Goal: Task Accomplishment & Management: Manage account settings

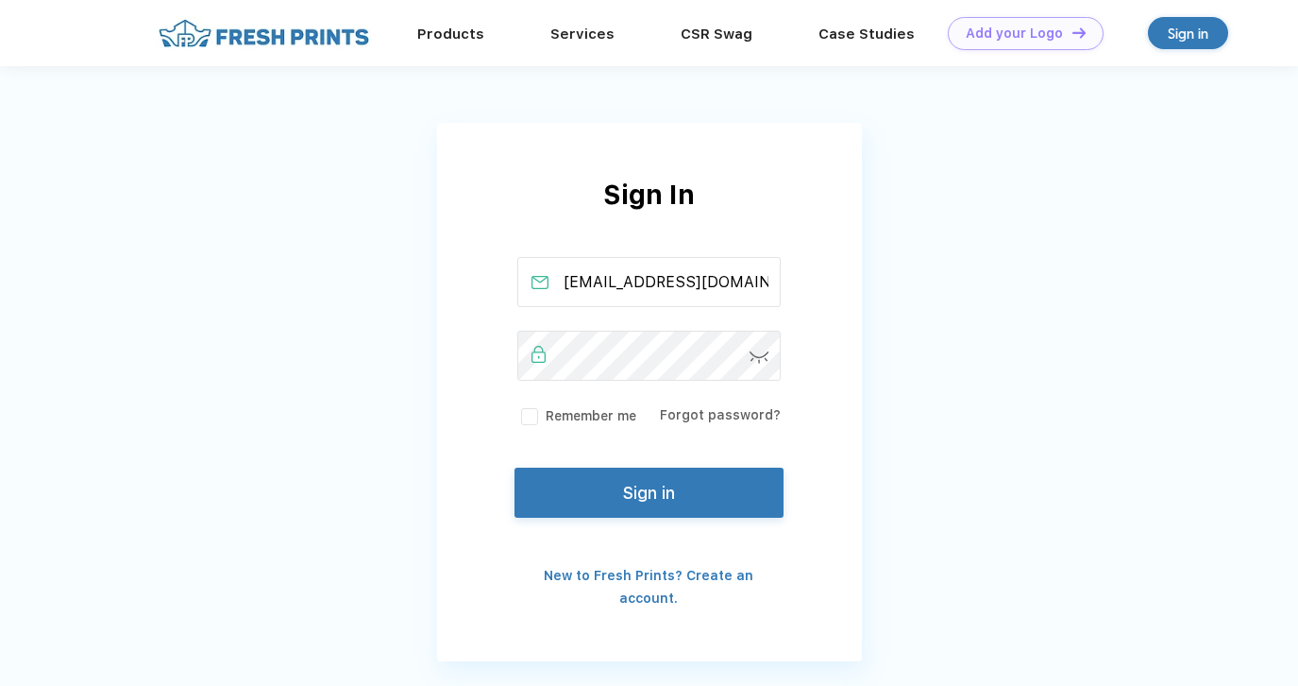
click at [626, 504] on button "Sign in" at bounding box center [649, 492] width 268 height 50
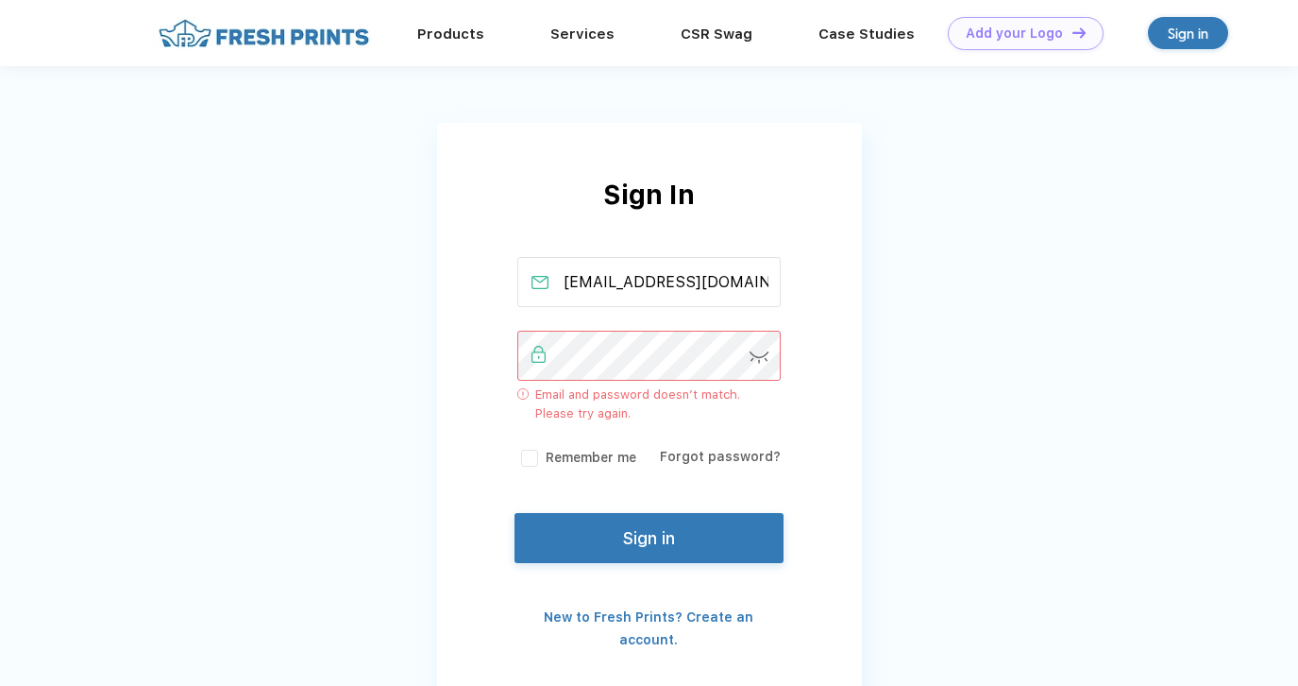
click at [468, 339] on div "Sign In [EMAIL_ADDRESS][DOMAIN_NAME] Email and password doesn’t match. Please t…" at bounding box center [649, 413] width 425 height 476
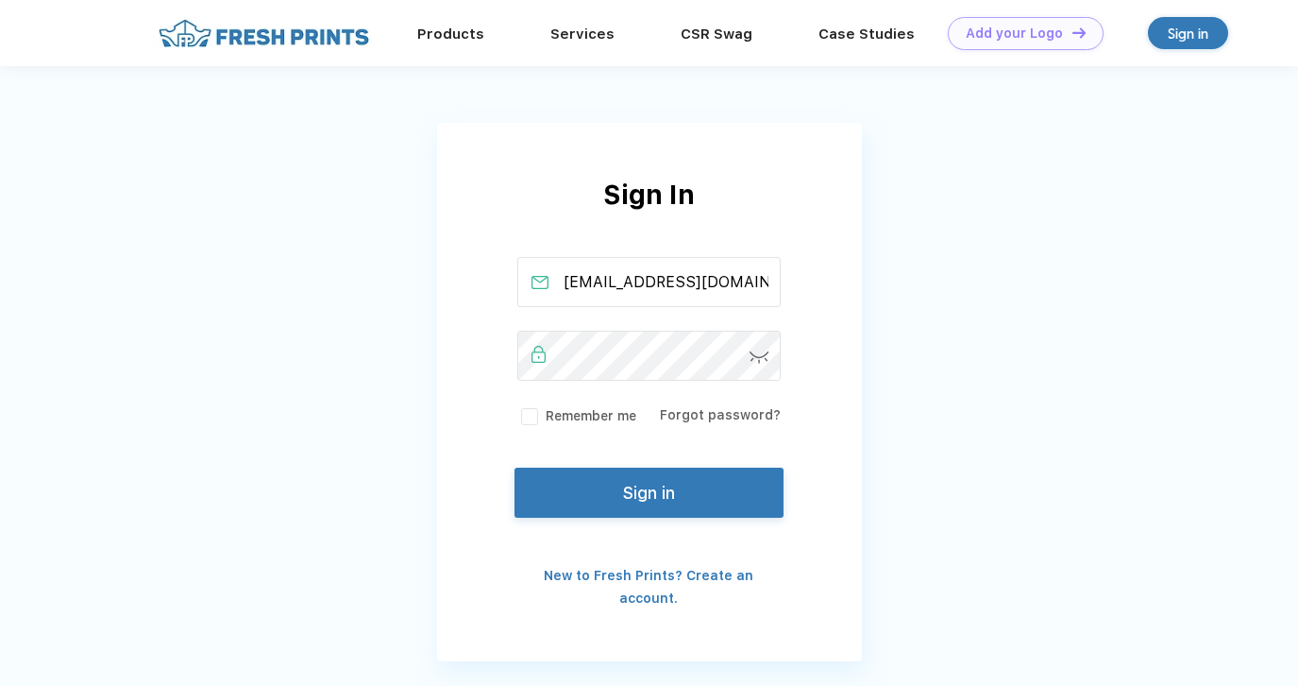
click at [605, 480] on button "Sign in" at bounding box center [649, 492] width 268 height 50
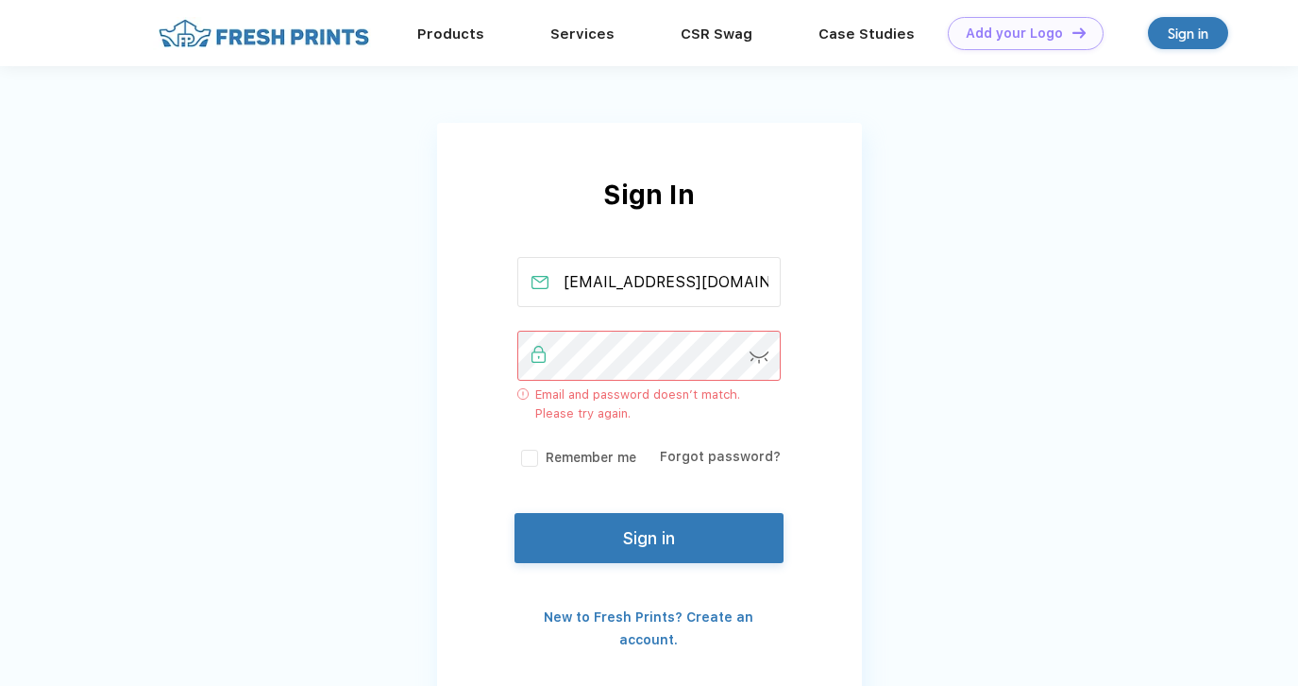
click at [759, 363] on img at bounding box center [760, 357] width 20 height 12
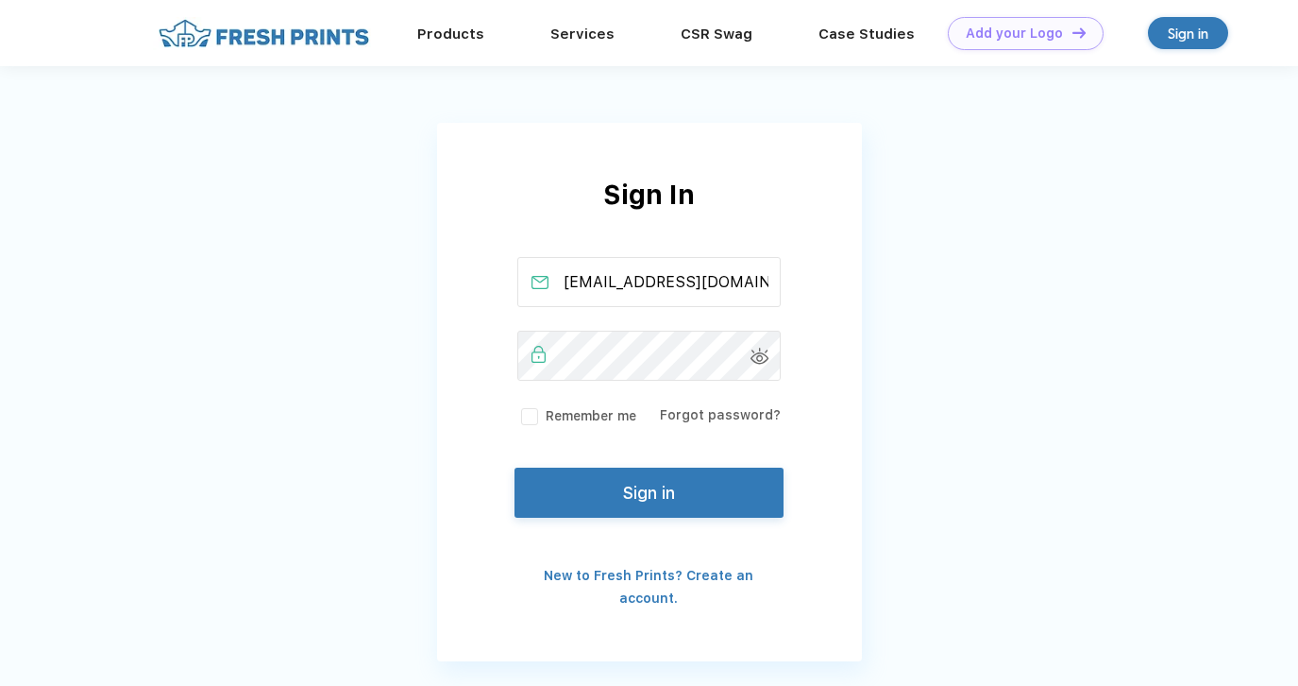
click at [641, 488] on button "Sign in" at bounding box center [649, 492] width 268 height 50
click at [673, 500] on button "Sign in" at bounding box center [649, 492] width 268 height 50
click at [651, 509] on button "Sign in" at bounding box center [649, 492] width 268 height 50
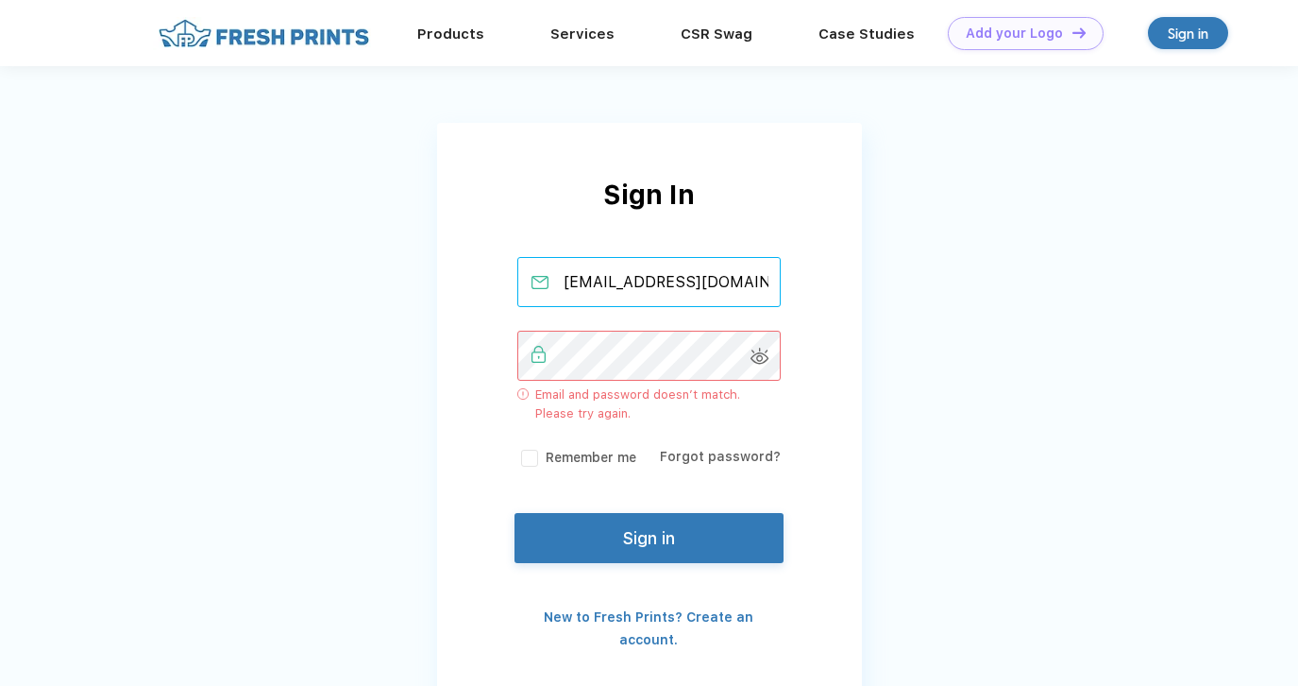
click at [706, 288] on input "[EMAIL_ADDRESS][DOMAIN_NAME]" at bounding box center [648, 282] width 263 height 50
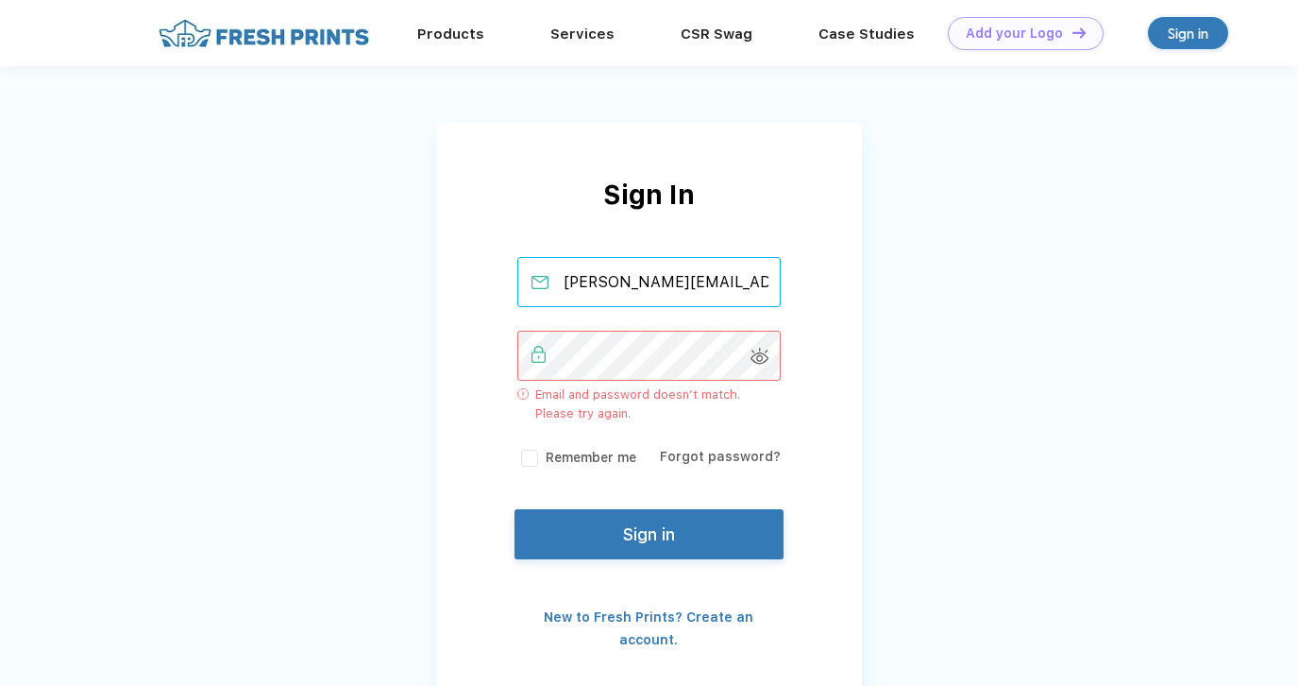
type input "[PERSON_NAME][EMAIL_ADDRESS][PERSON_NAME][DOMAIN_NAME]"
click at [659, 531] on button "Sign in" at bounding box center [649, 534] width 268 height 50
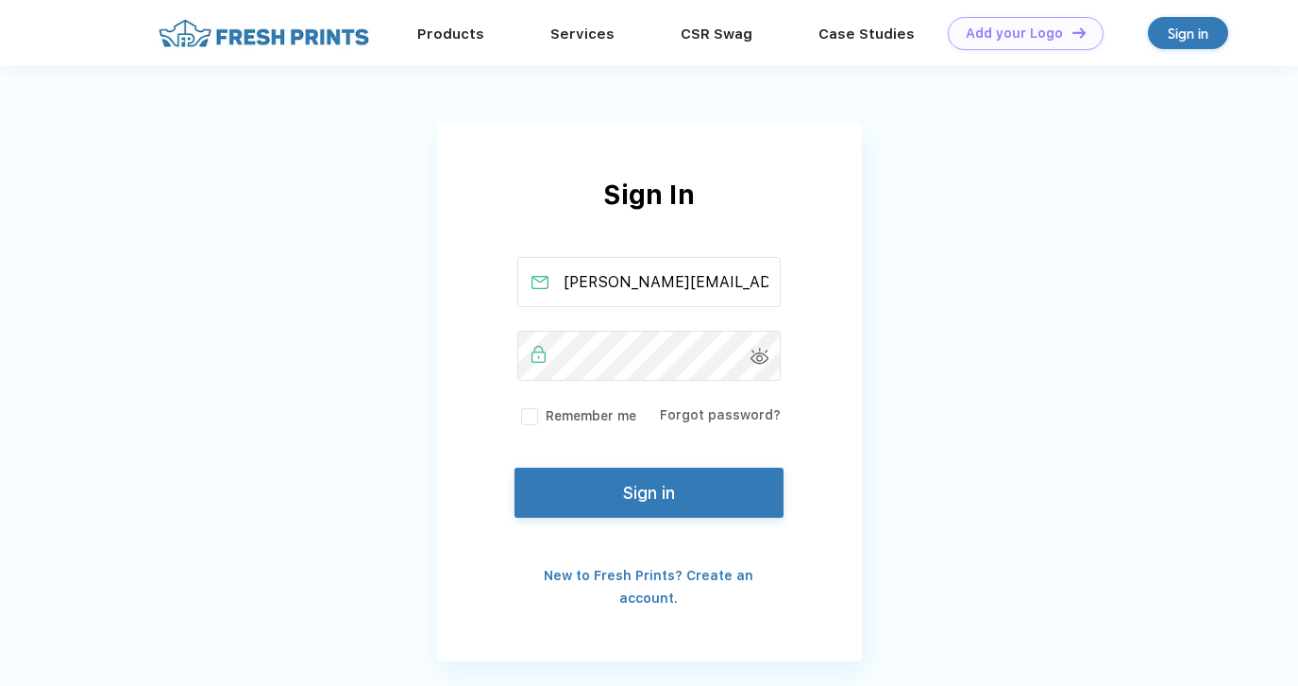
click at [708, 497] on button "Sign in" at bounding box center [649, 492] width 268 height 50
click at [670, 503] on button "Sign in" at bounding box center [649, 492] width 268 height 50
click at [764, 500] on button "Sign in" at bounding box center [649, 492] width 268 height 50
